Goal: Transaction & Acquisition: Register for event/course

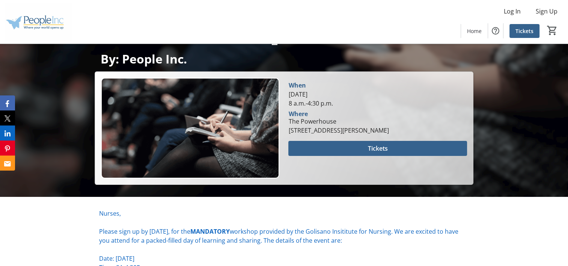
scroll to position [141, 0]
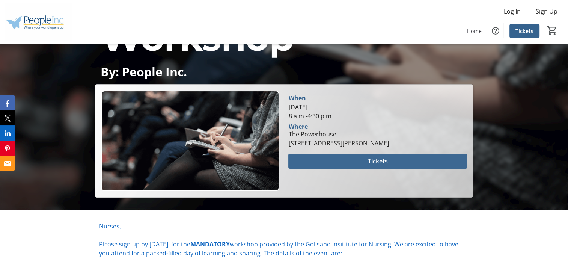
click at [360, 163] on span at bounding box center [377, 161] width 178 height 18
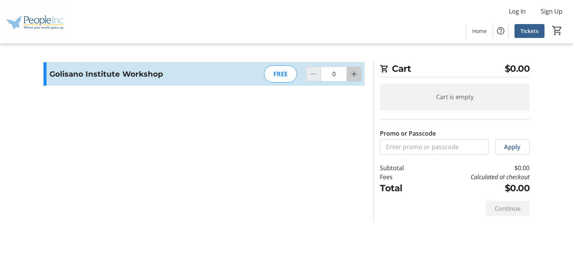
click at [353, 74] on mat-icon "Increment by one" at bounding box center [354, 73] width 9 height 9
type input "1"
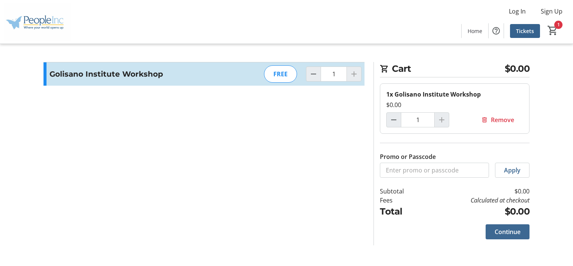
click at [507, 233] on span "Continue" at bounding box center [508, 231] width 26 height 9
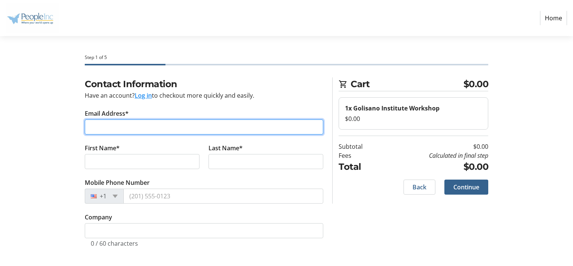
click at [194, 131] on input "Email Address*" at bounding box center [204, 126] width 239 height 15
type input "m"
type input "p"
type input "[DOMAIN_NAME][EMAIL_ADDRESS][DOMAIN_NAME]"
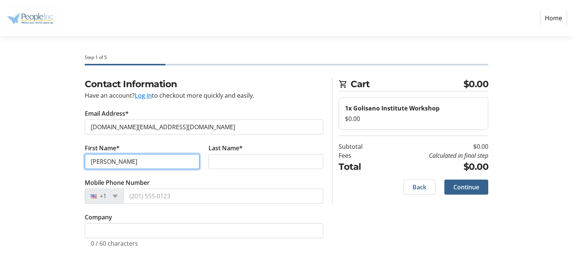
type input "[PERSON_NAME]"
click at [241, 169] on tr-form-field "Last Name*" at bounding box center [266, 160] width 124 height 35
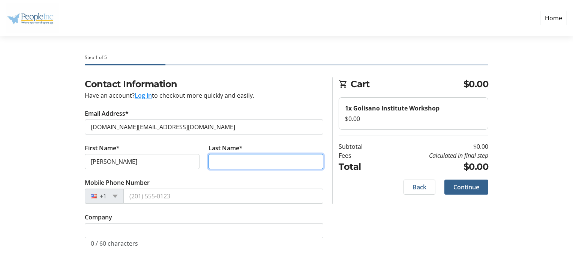
click at [237, 164] on input "Last Name*" at bounding box center [266, 161] width 115 height 15
type input "[PERSON_NAME]"
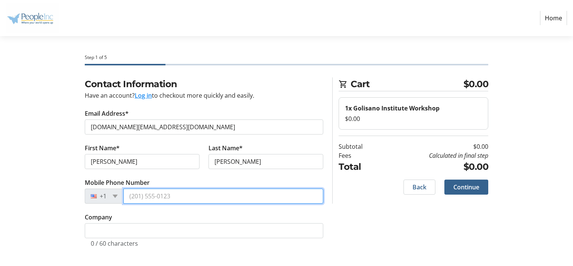
click at [149, 198] on input "Mobile Phone Number" at bounding box center [223, 195] width 200 height 15
type input "[PHONE_NUMBER]"
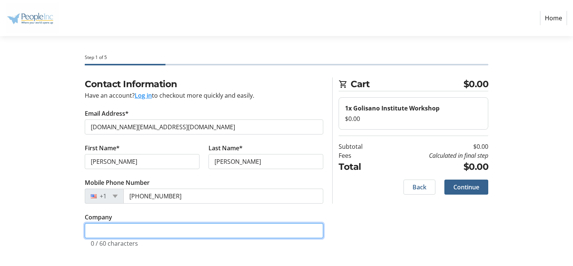
click at [177, 234] on input "Company" at bounding box center [204, 230] width 239 height 15
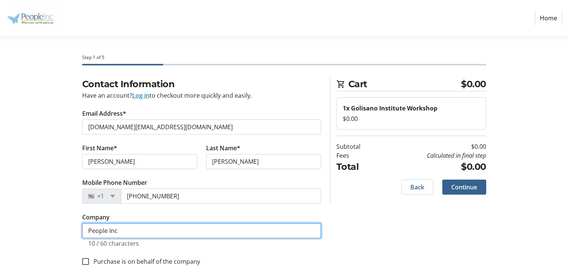
scroll to position [17, 0]
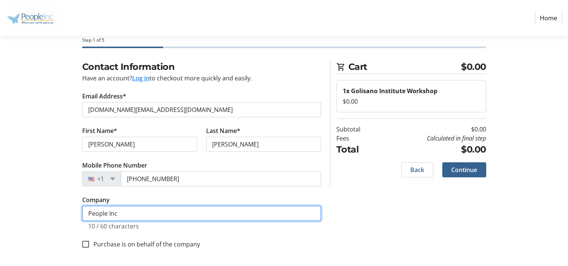
type input "People Inc"
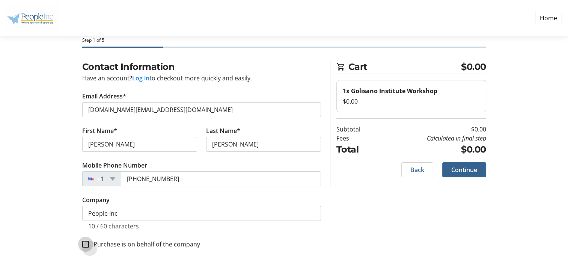
click at [83, 242] on input "Purchase is on behalf of the company" at bounding box center [85, 243] width 7 height 7
checkbox input "true"
click at [455, 170] on span "Continue" at bounding box center [464, 169] width 26 height 9
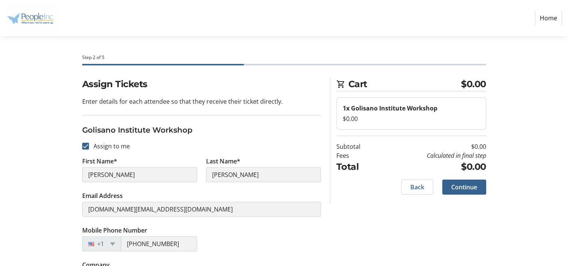
scroll to position [29, 0]
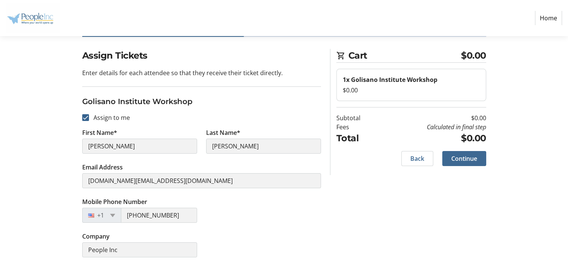
click at [470, 159] on span "Continue" at bounding box center [464, 158] width 26 height 9
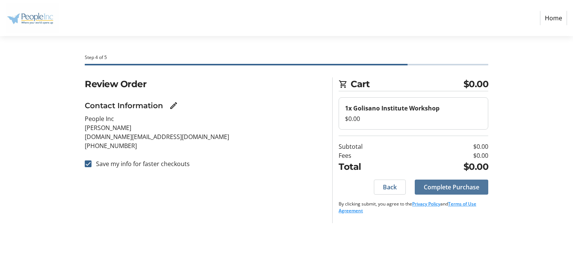
click at [447, 186] on span "Complete Purchase" at bounding box center [452, 186] width 56 height 9
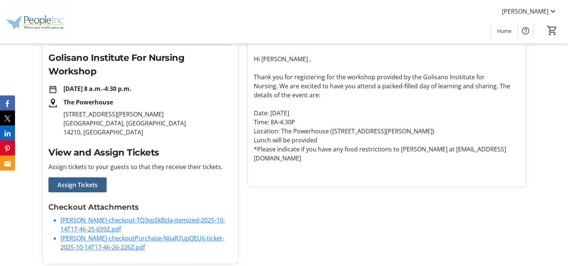
scroll to position [115, 0]
